Goal: Contribute content: Contribute content

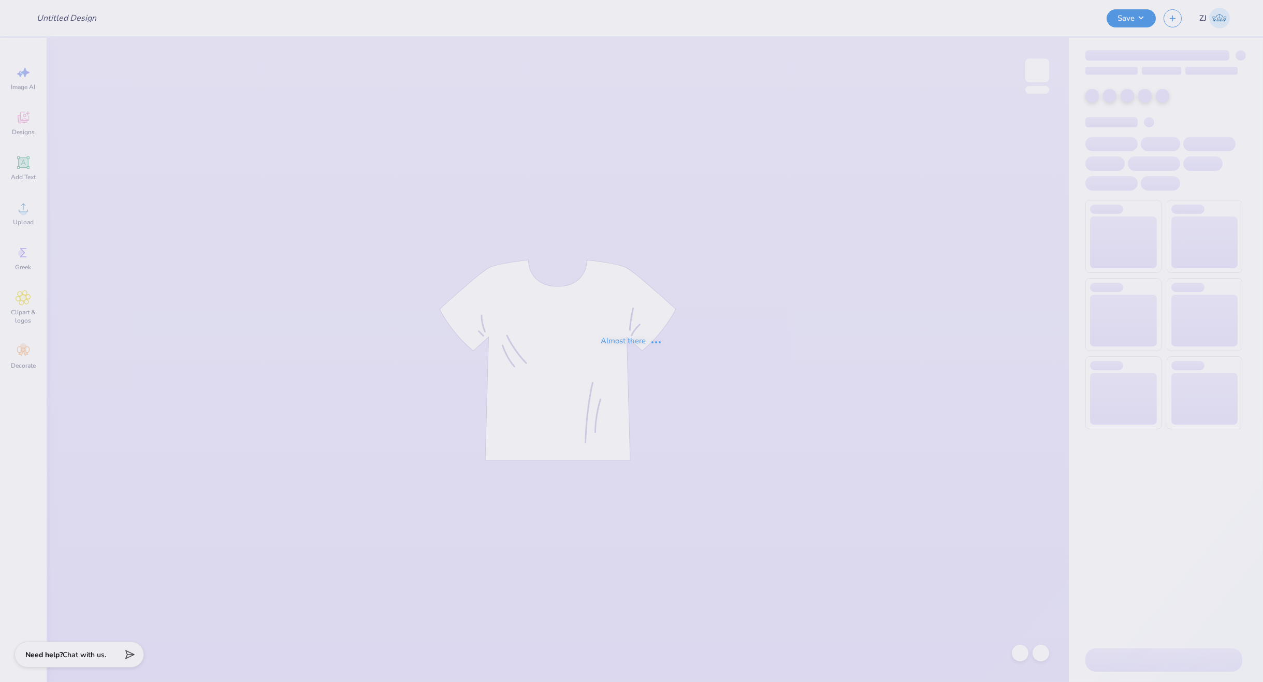
type input "Chi Omega Merch"
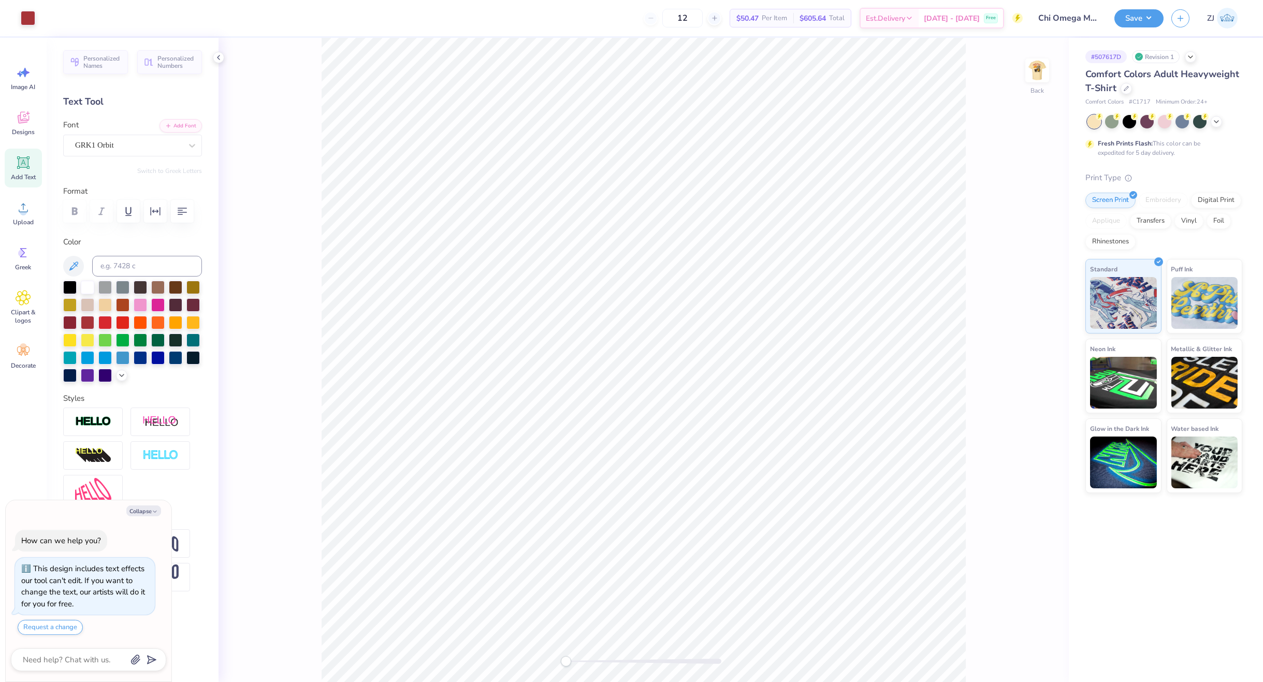
click at [590, 663] on div at bounding box center [643, 661] width 155 height 5
type textarea "x"
type textarea "C"
type textarea "x"
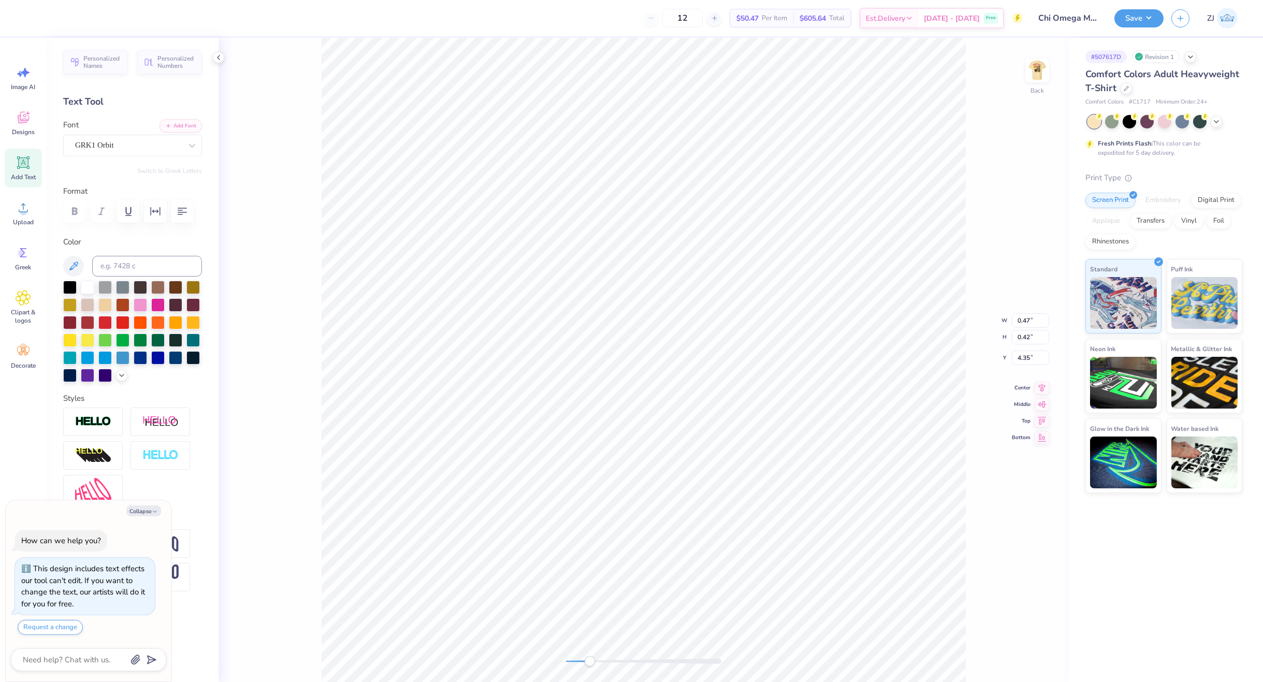
type textarea "CW"
click at [1026, 70] on img at bounding box center [1036, 70] width 41 height 41
type textarea "x"
type textarea "C ATW"
type textarea "x"
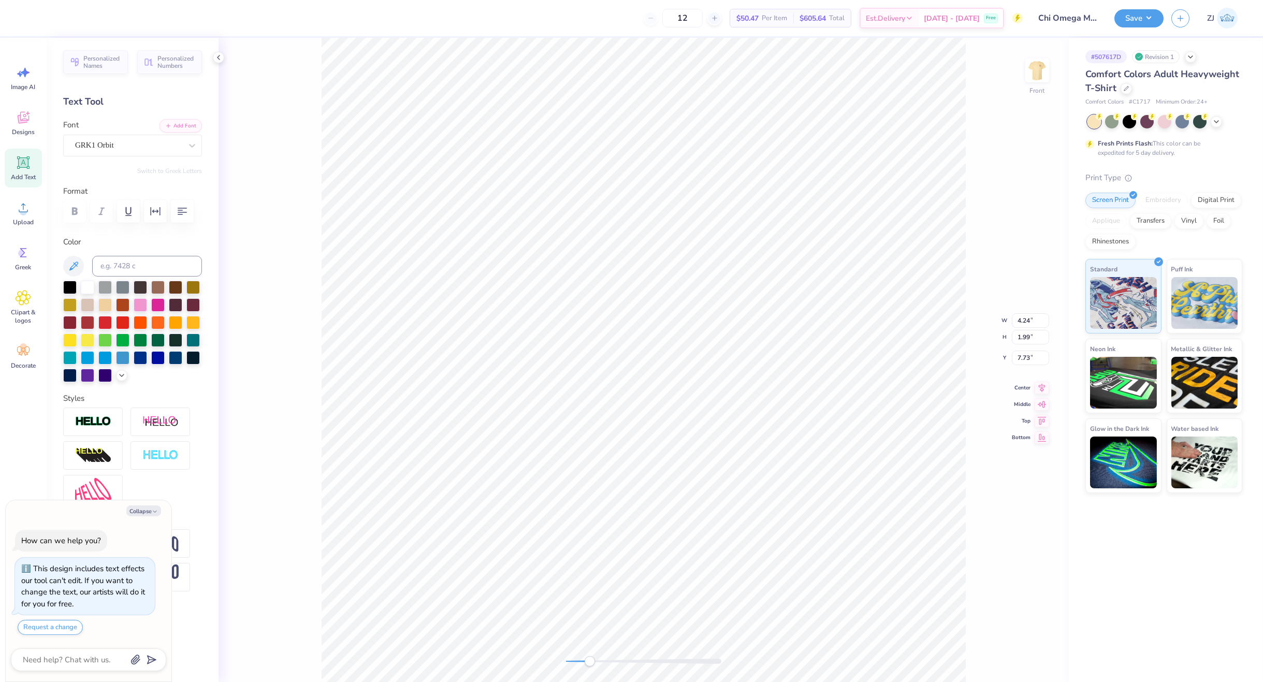
type textarea "CW ATW"
type textarea "x"
type input "12.50"
type input "13.44"
type input "3.00"
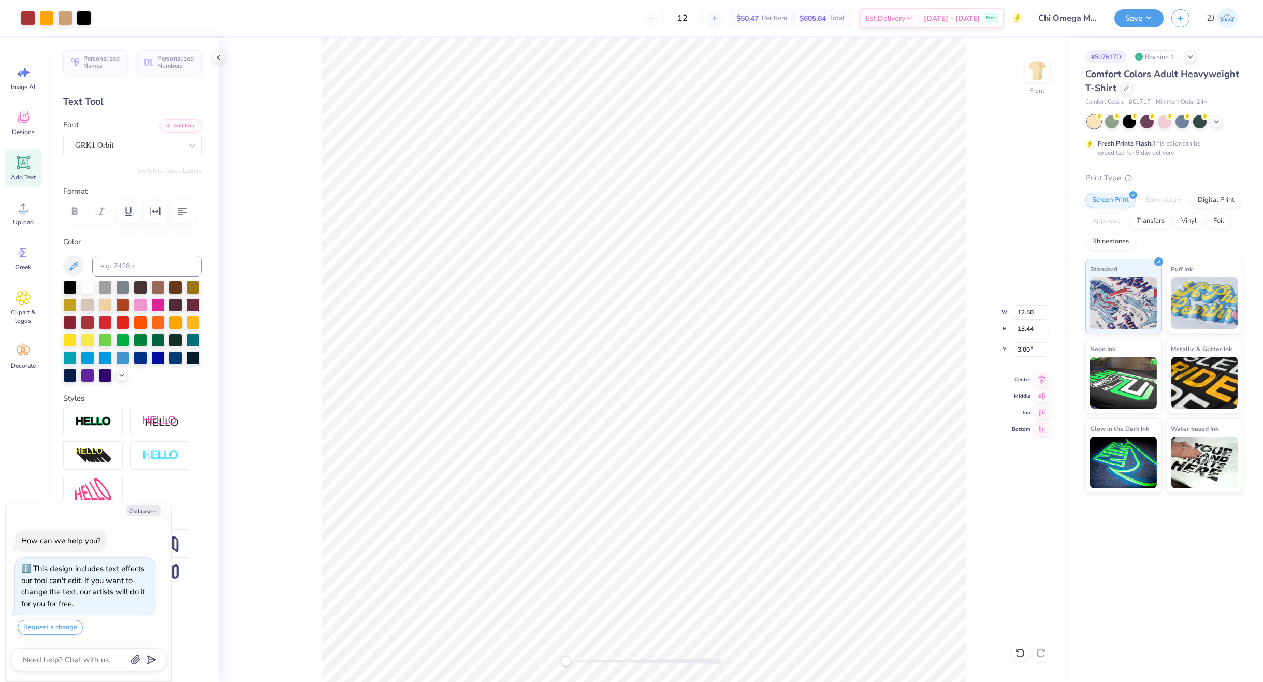
drag, startPoint x: 590, startPoint y: 658, endPoint x: 562, endPoint y: 659, distance: 28.0
click at [562, 661] on div "Accessibility label" at bounding box center [566, 661] width 10 height 10
click at [569, 662] on div "Accessibility label" at bounding box center [569, 661] width 10 height 10
click at [539, 662] on div "Front" at bounding box center [644, 360] width 850 height 644
click at [1134, 19] on button "Save" at bounding box center [1138, 17] width 49 height 18
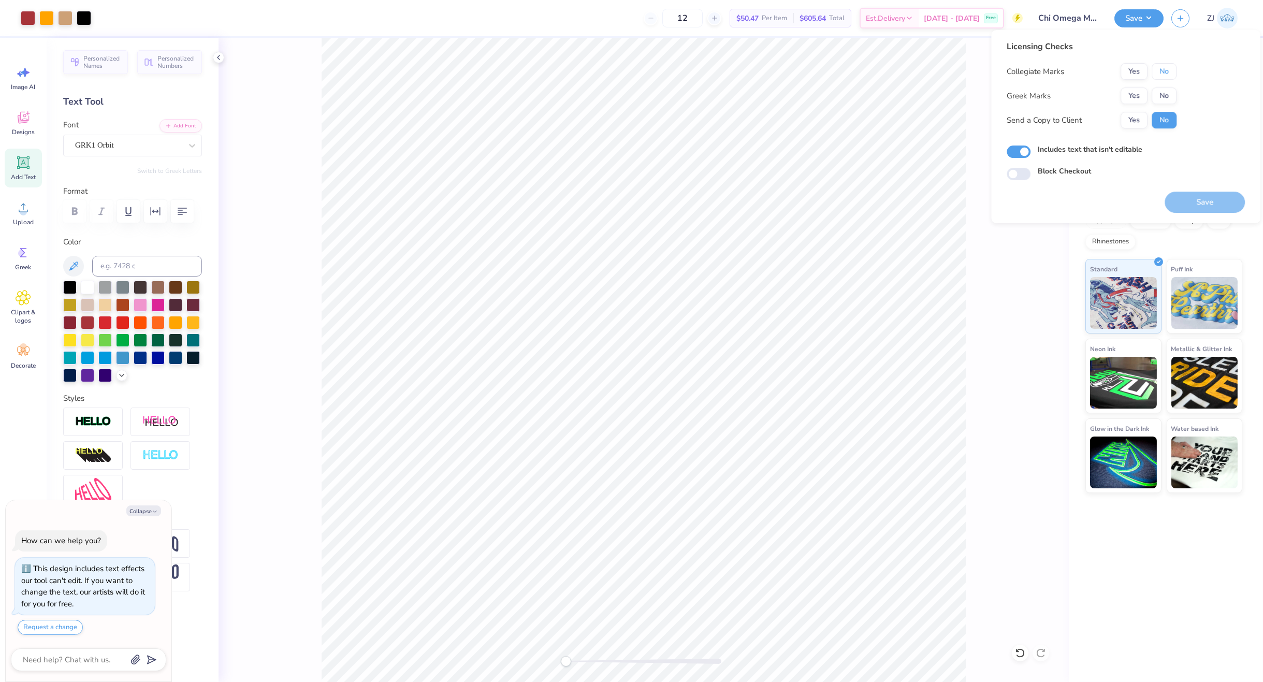
click at [1170, 65] on button "No" at bounding box center [1164, 71] width 25 height 17
click at [1122, 93] on button "Yes" at bounding box center [1134, 96] width 27 height 17
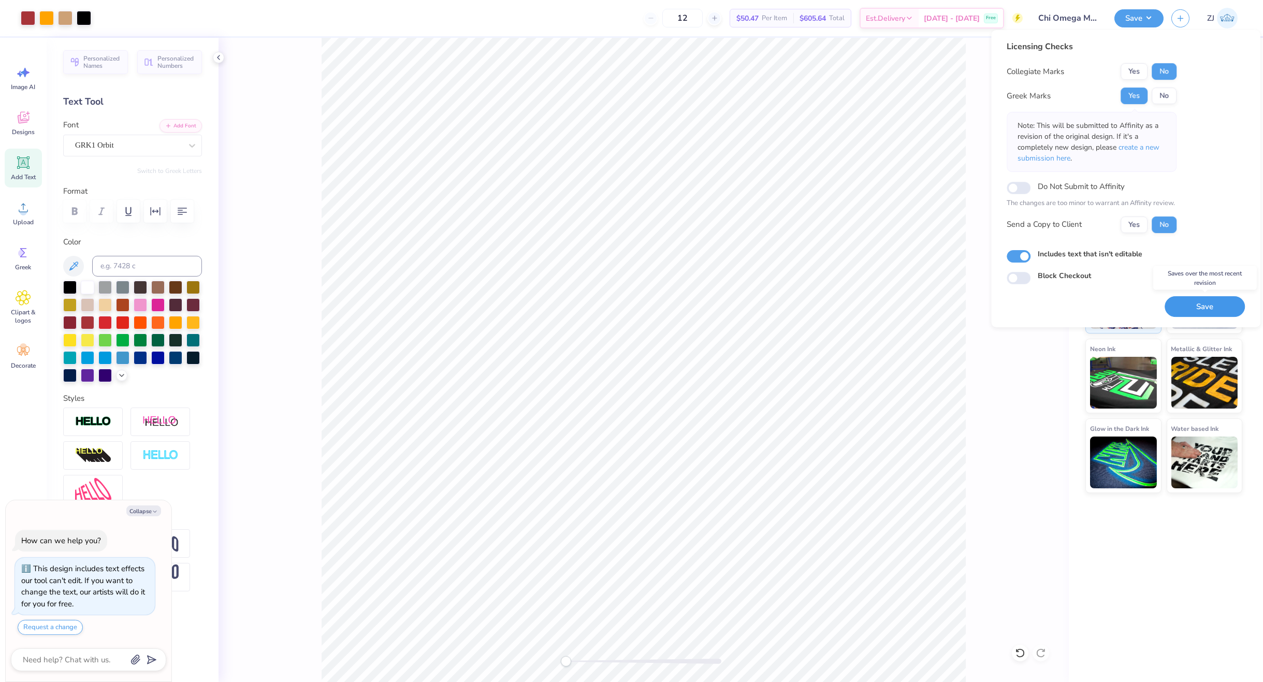
click at [1196, 308] on button "Save" at bounding box center [1205, 306] width 80 height 21
type textarea "x"
